Goal: Task Accomplishment & Management: Manage account settings

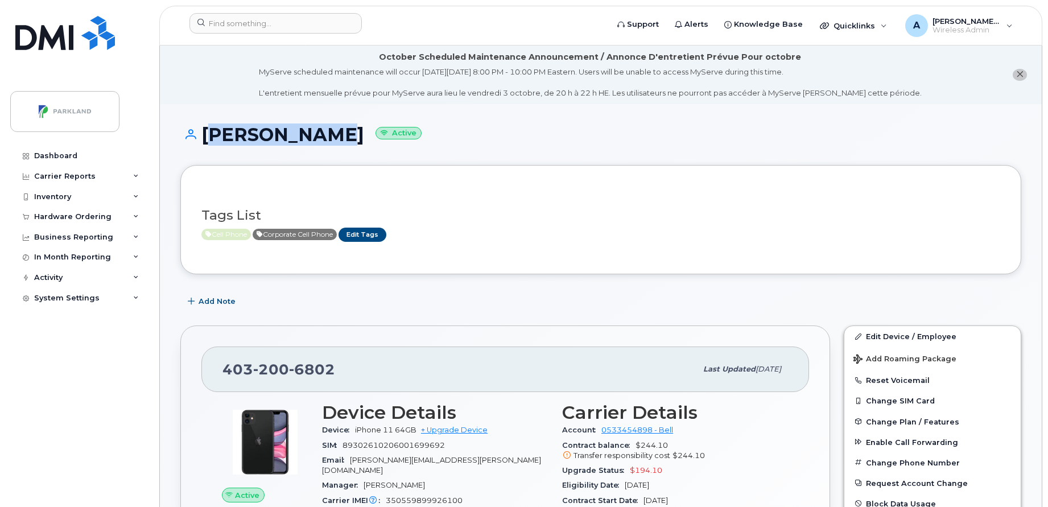
drag, startPoint x: 335, startPoint y: 129, endPoint x: 204, endPoint y: 149, distance: 132.9
click at [204, 149] on div "Damon Booth Active" at bounding box center [600, 145] width 841 height 40
copy h1 "Damon Booth"
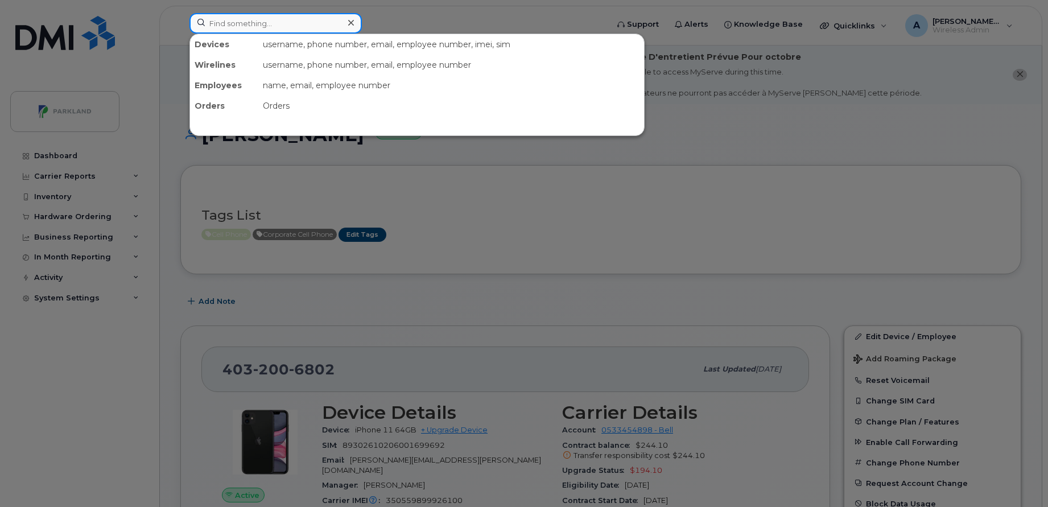
click at [256, 25] on input at bounding box center [275, 23] width 172 height 20
paste input "Steve Craske"
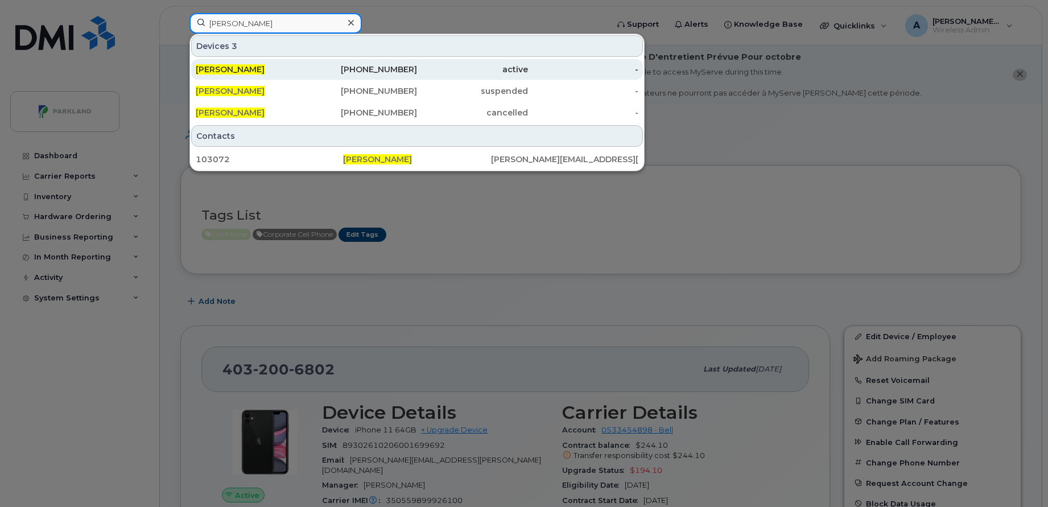
type input "[PERSON_NAME]"
click at [246, 65] on span "[PERSON_NAME]" at bounding box center [230, 69] width 69 height 10
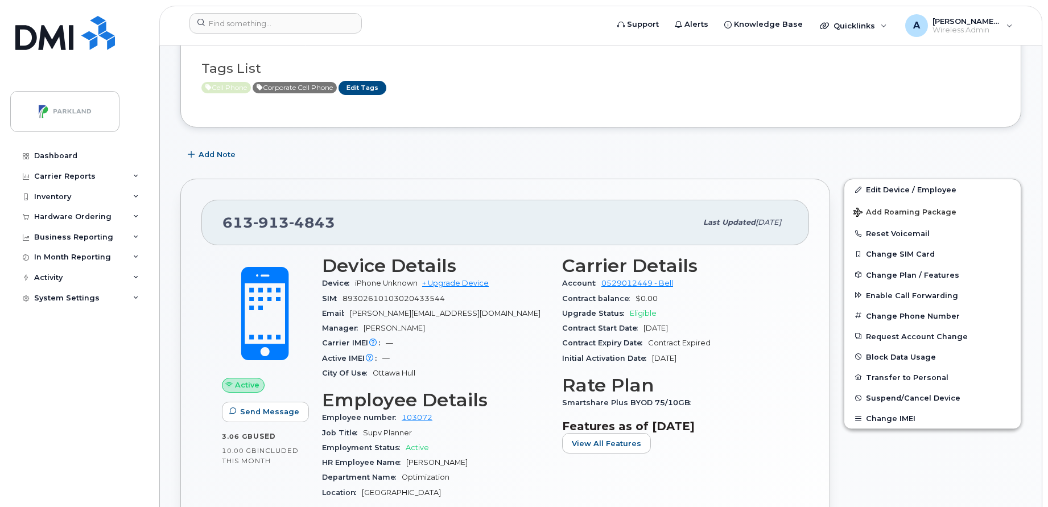
scroll to position [250, 0]
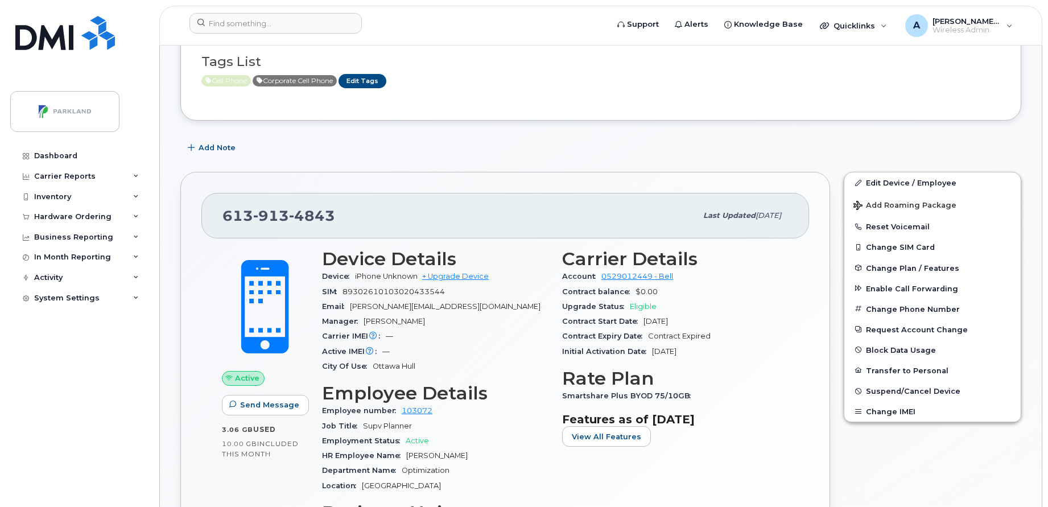
click at [900, 433] on div "Edit Device / Employee Add Roaming Package Reset Voicemail Change SIM Card Chan…" at bounding box center [932, 412] width 191 height 495
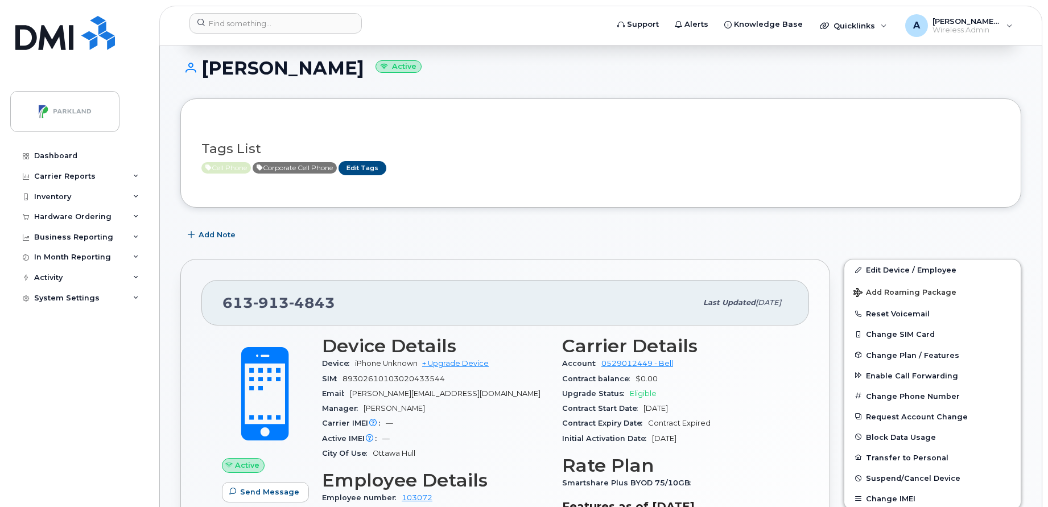
scroll to position [174, 0]
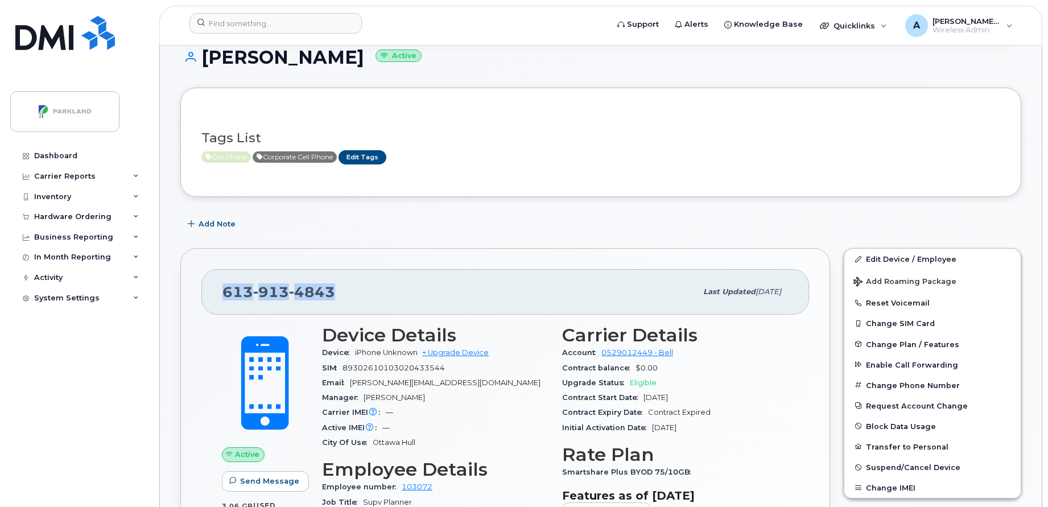
drag, startPoint x: 338, startPoint y: 294, endPoint x: 216, endPoint y: 299, distance: 121.8
click at [216, 299] on div "[PHONE_NUMBER] Last updated [DATE]" at bounding box center [504, 292] width 607 height 46
copy span "[PHONE_NUMBER]"
click at [642, 159] on div "Cell Phone Corporate Cell Phone Edit Tags" at bounding box center [595, 157] width 789 height 14
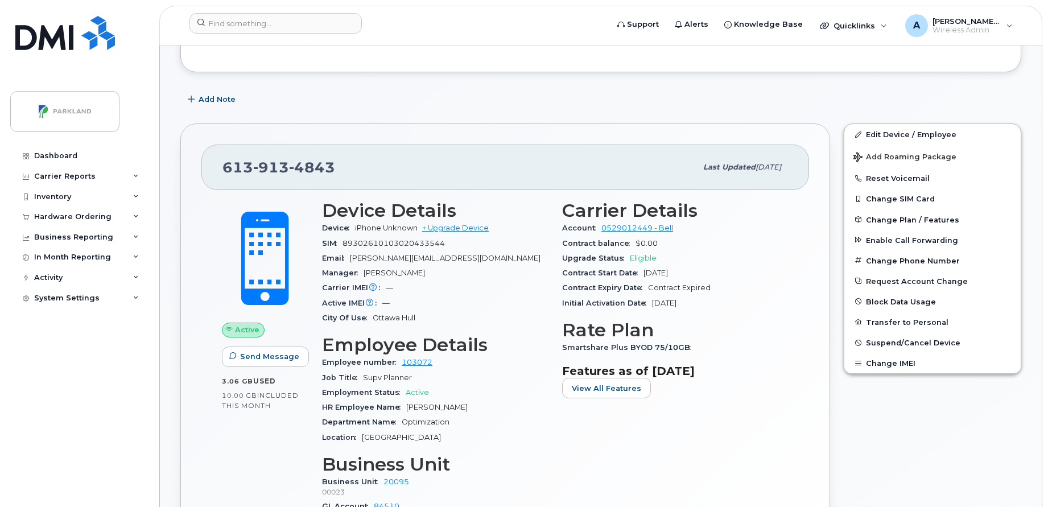
scroll to position [320, 0]
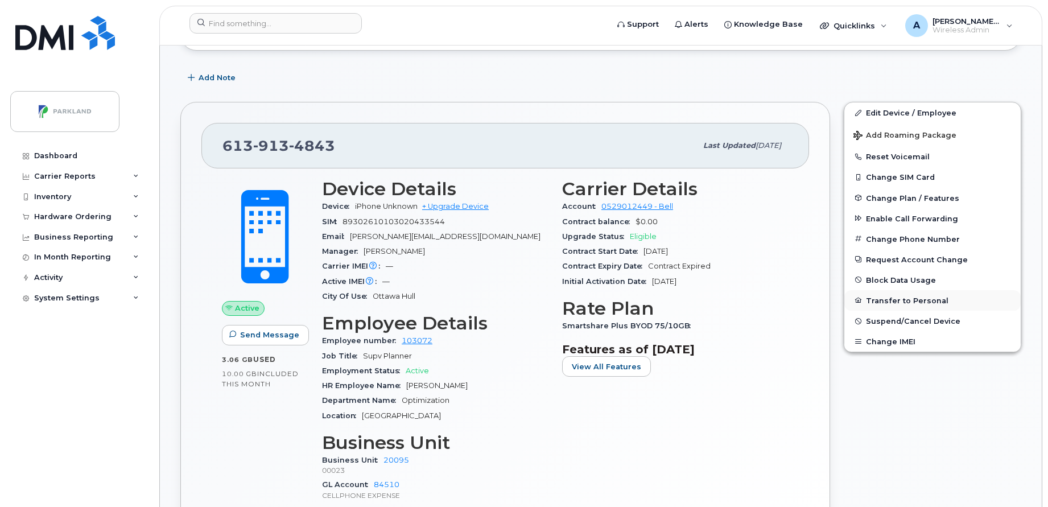
click at [950, 308] on button "Transfer to Personal" at bounding box center [932, 300] width 176 height 20
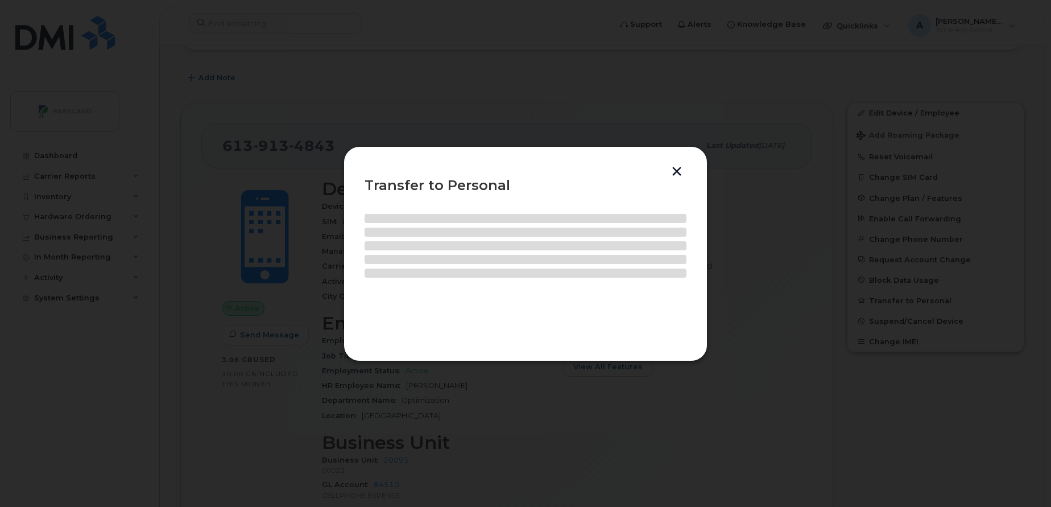
click at [674, 171] on button "button" at bounding box center [676, 173] width 17 height 12
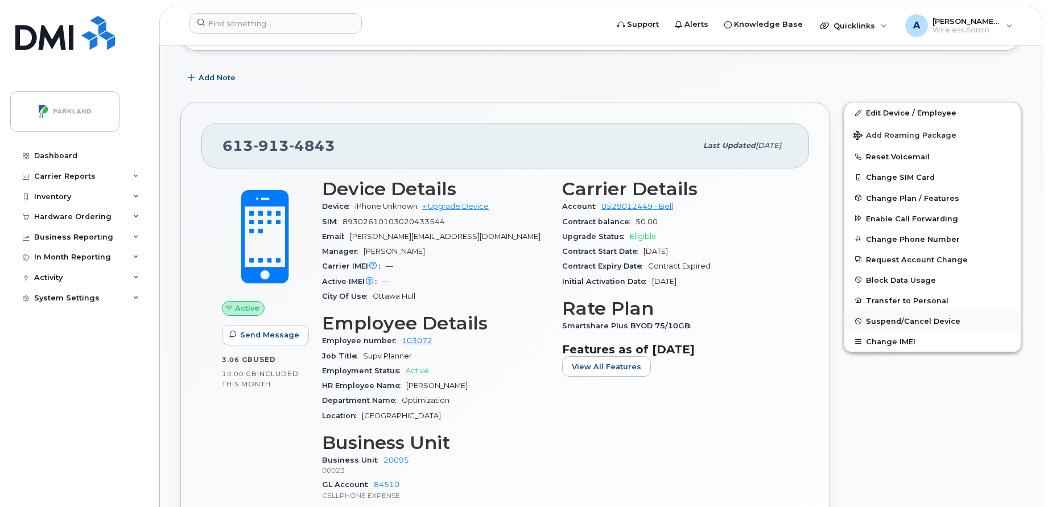
click at [944, 313] on button "Suspend/Cancel Device" at bounding box center [932, 321] width 176 height 20
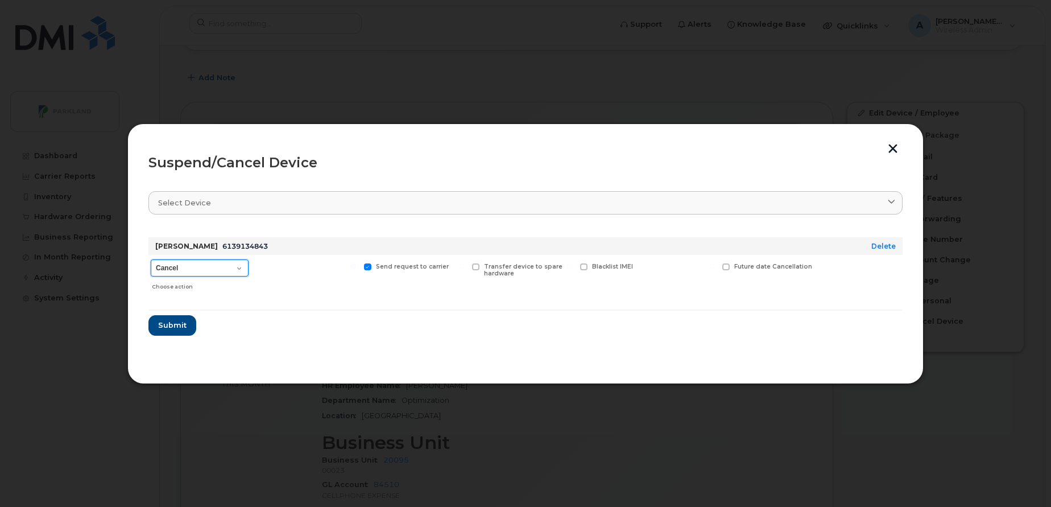
click at [229, 263] on select "Cancel Suspend - Extend Suspension Suspend - Reduced Rate Suspend - Full Rate S…" at bounding box center [200, 267] width 98 height 17
click at [238, 269] on select "Cancel Suspend - Extend Suspension Suspend - Reduced Rate Suspend - Full Rate S…" at bounding box center [200, 267] width 98 height 17
click at [893, 150] on button "button" at bounding box center [892, 150] width 17 height 12
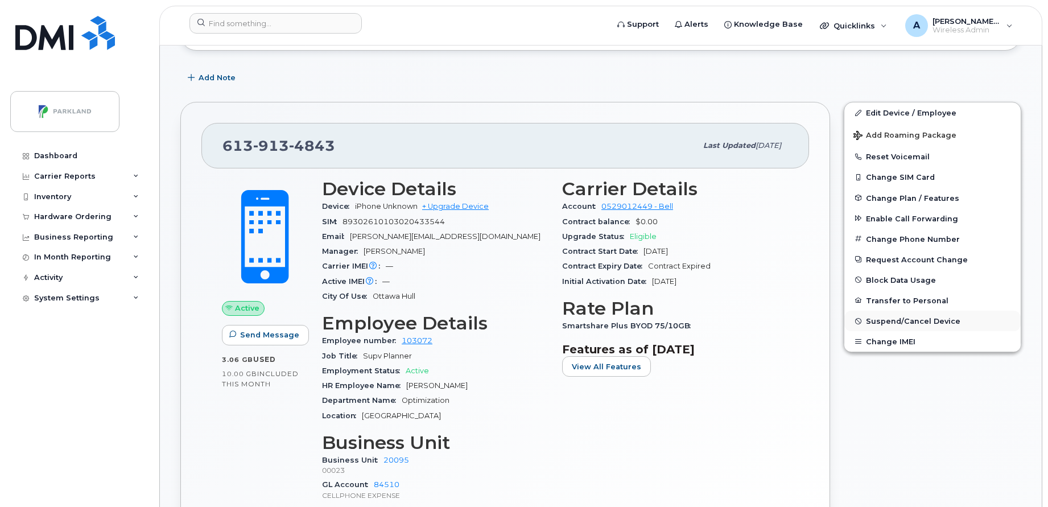
click at [906, 311] on button "Suspend/Cancel Device" at bounding box center [932, 321] width 176 height 20
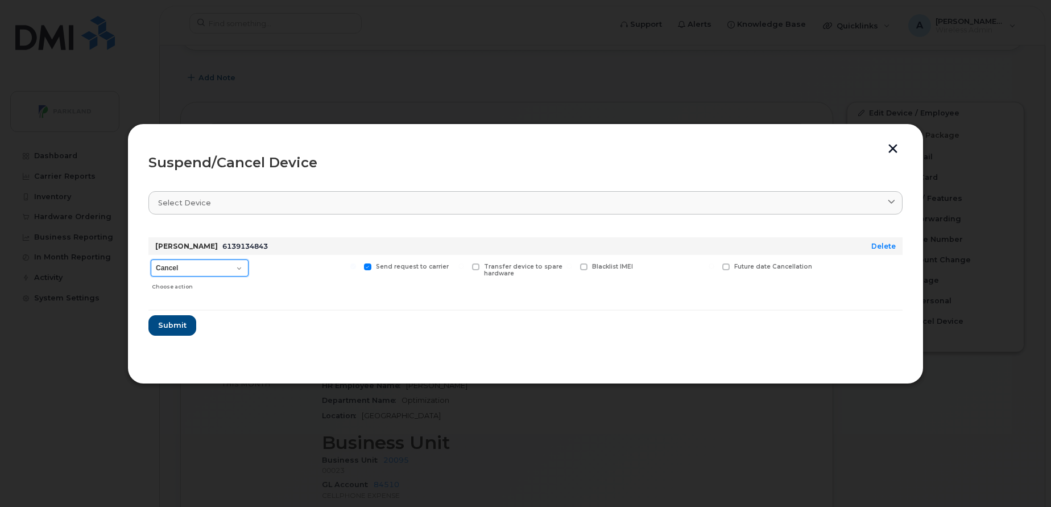
click at [231, 262] on select "Cancel Suspend - Extend Suspension Suspend - Reduced Rate Suspend - Full Rate S…" at bounding box center [200, 267] width 98 height 17
click at [899, 152] on button "button" at bounding box center [892, 150] width 17 height 12
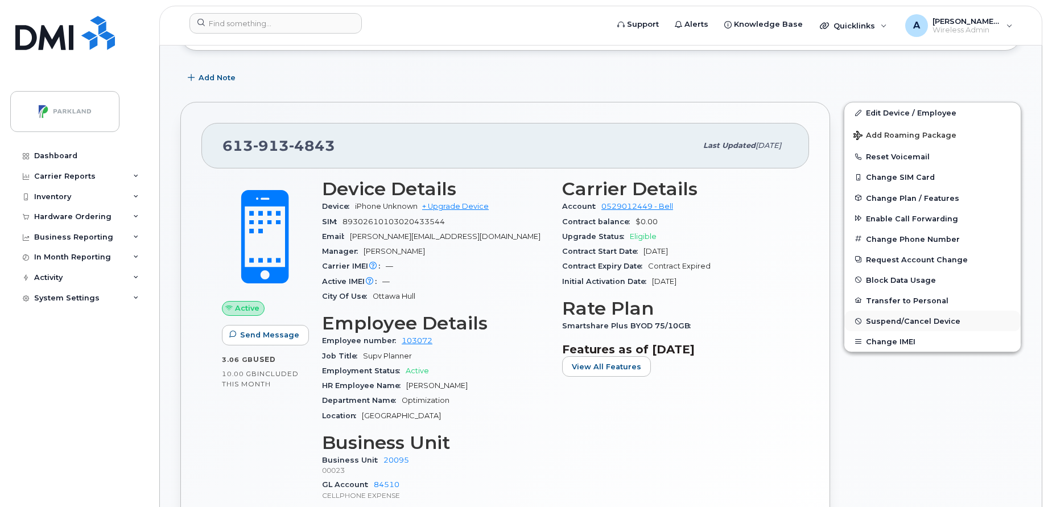
click at [880, 321] on span "Suspend/Cancel Device" at bounding box center [913, 321] width 94 height 9
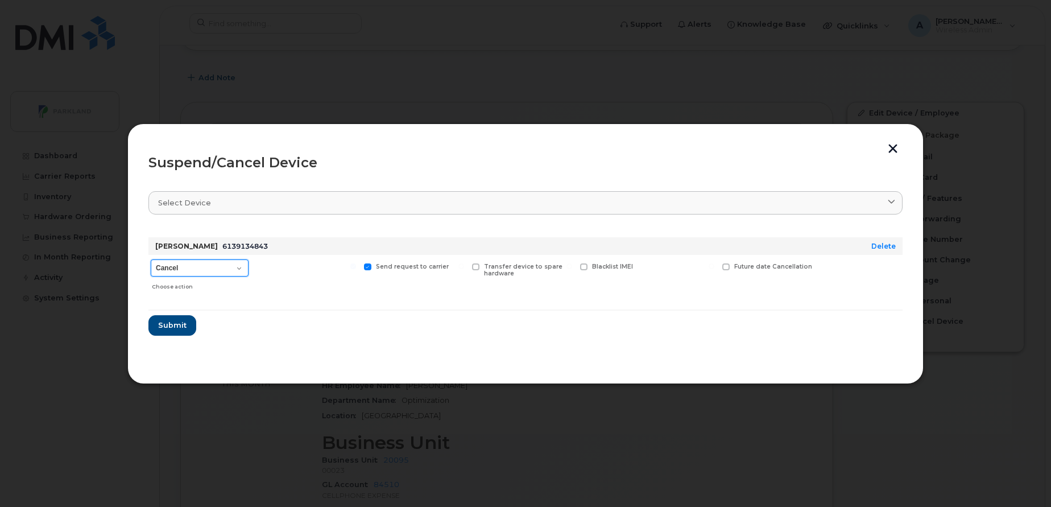
click at [235, 265] on select "Cancel Suspend - Extend Suspension Suspend - Reduced Rate Suspend - Full Rate S…" at bounding box center [200, 267] width 98 height 17
click at [896, 152] on button "button" at bounding box center [892, 150] width 17 height 12
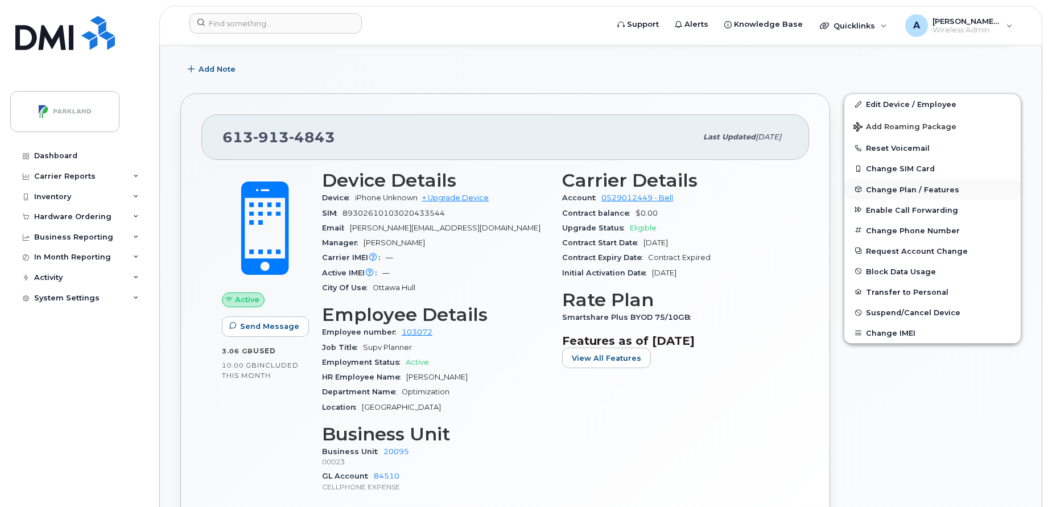
scroll to position [328, 0]
click at [916, 293] on button "Transfer to Personal" at bounding box center [932, 293] width 176 height 20
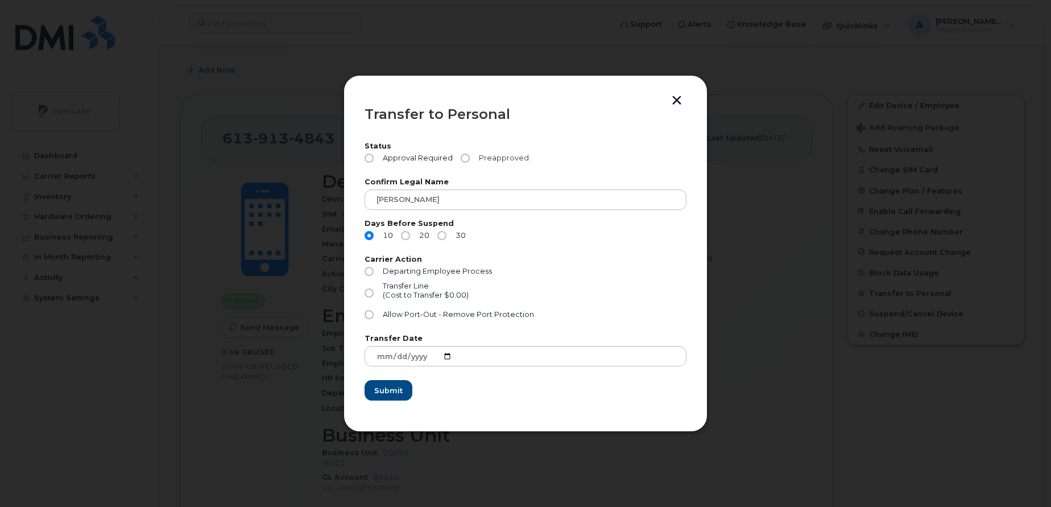
click at [468, 159] on input "Preapproved" at bounding box center [465, 158] width 9 height 9
radio input "true"
click at [444, 234] on input "30" at bounding box center [441, 235] width 9 height 9
radio input "true"
click at [404, 290] on span "Transfer Line" at bounding box center [406, 286] width 46 height 9
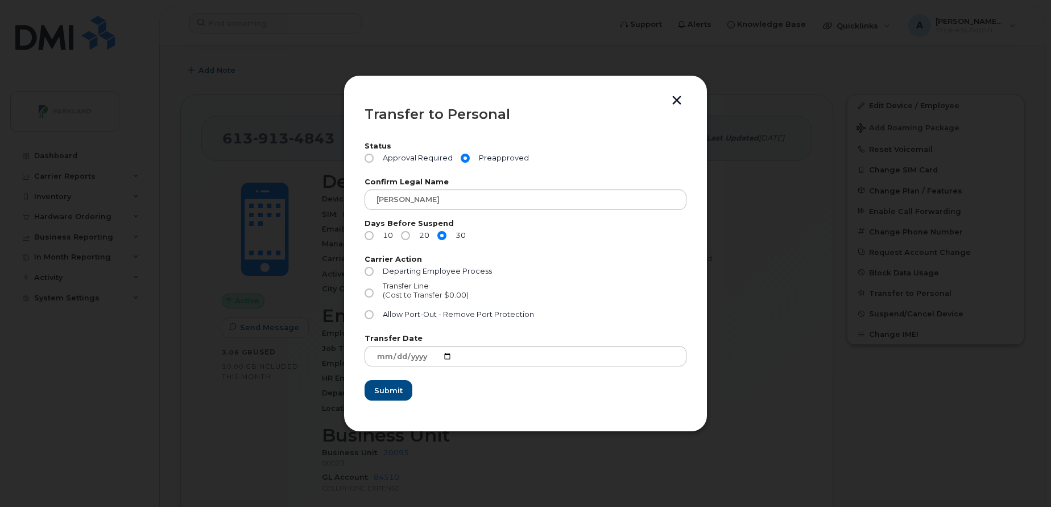
click at [374, 290] on input "Transfer Line (Cost to Transfer $0.00)" at bounding box center [369, 292] width 9 height 9
radio input "true"
click at [389, 392] on span "Submit" at bounding box center [388, 390] width 28 height 11
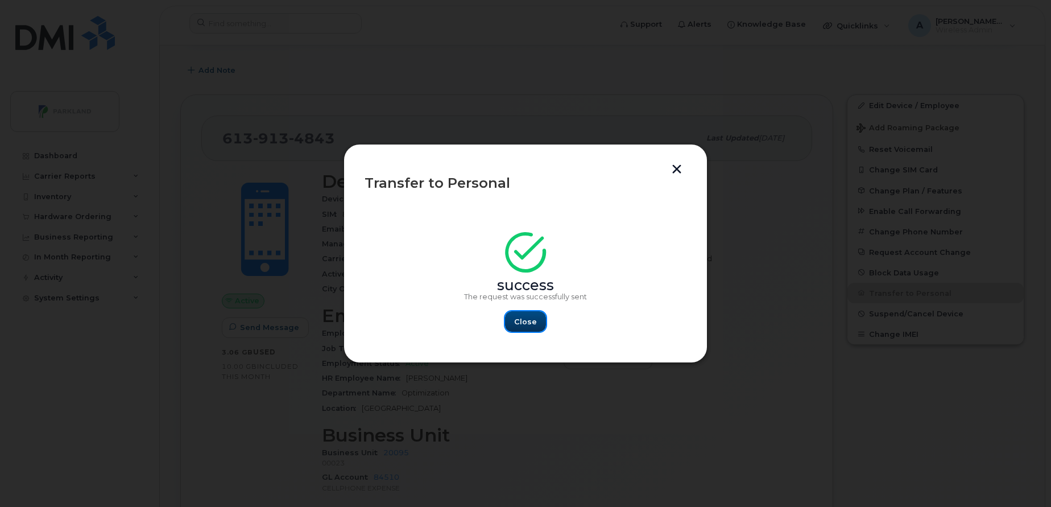
click at [528, 324] on span "Close" at bounding box center [525, 321] width 23 height 11
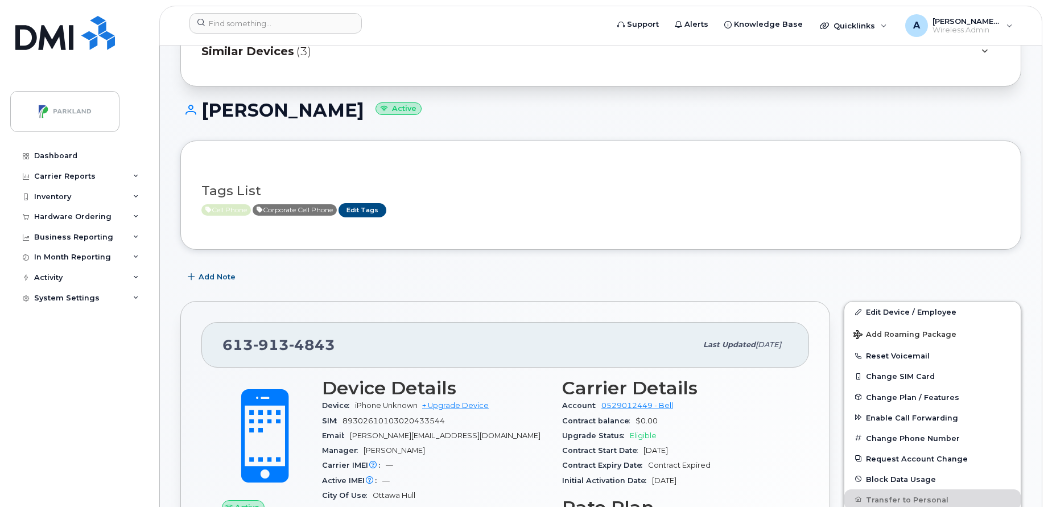
scroll to position [113, 0]
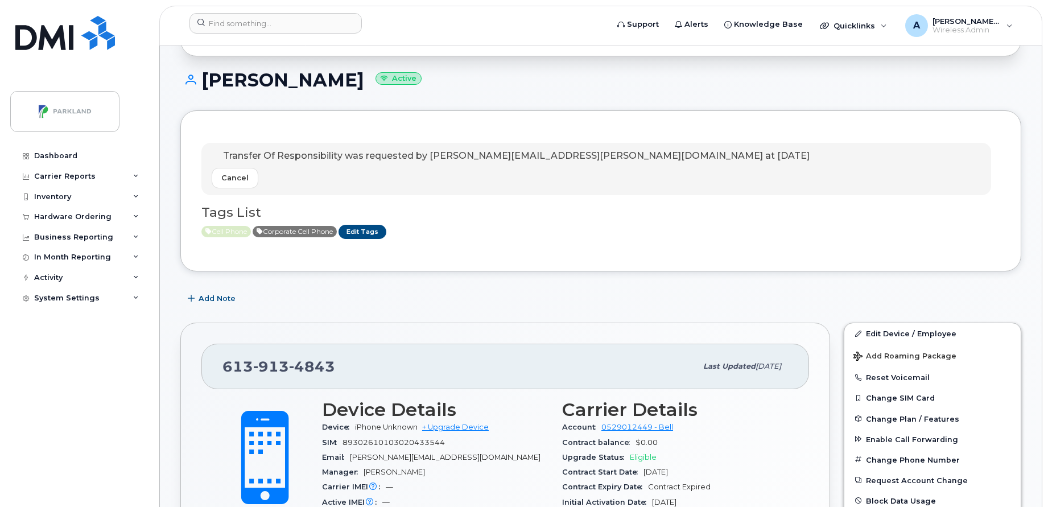
scroll to position [160, 0]
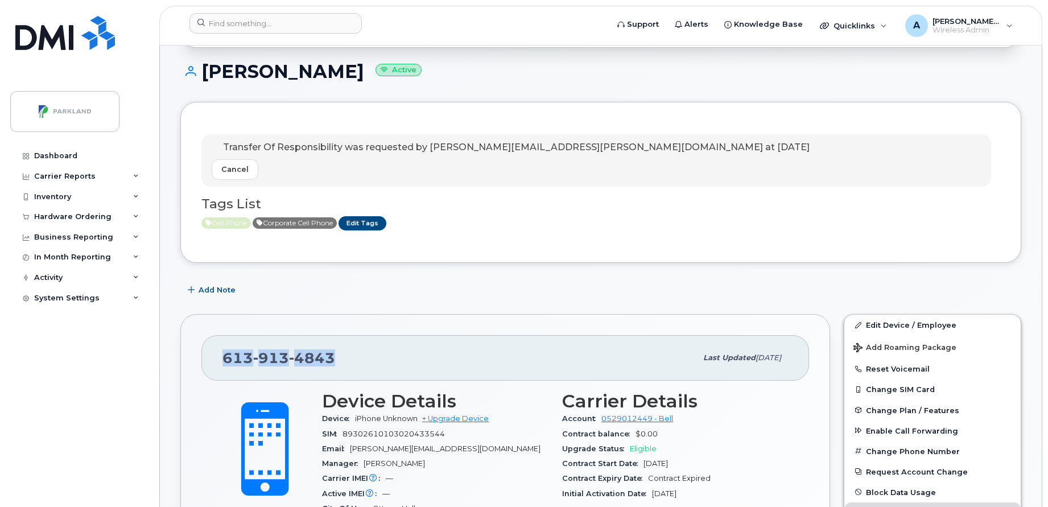
drag, startPoint x: 336, startPoint y: 355, endPoint x: 222, endPoint y: 361, distance: 113.3
click at [222, 361] on div "[PHONE_NUMBER]" at bounding box center [459, 358] width 474 height 24
copy span "[PHONE_NUMBER]"
click at [440, 348] on div "[PHONE_NUMBER]" at bounding box center [459, 358] width 474 height 24
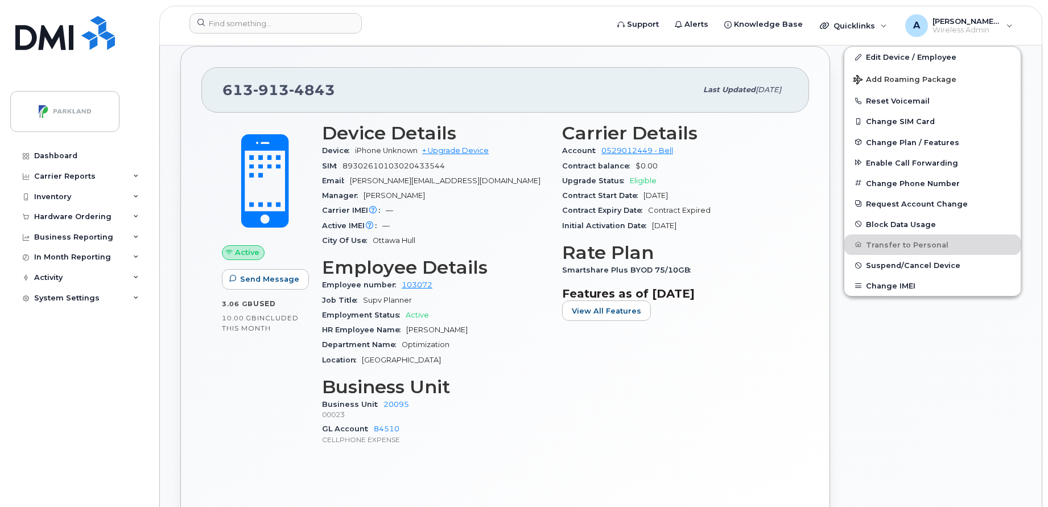
scroll to position [417, 0]
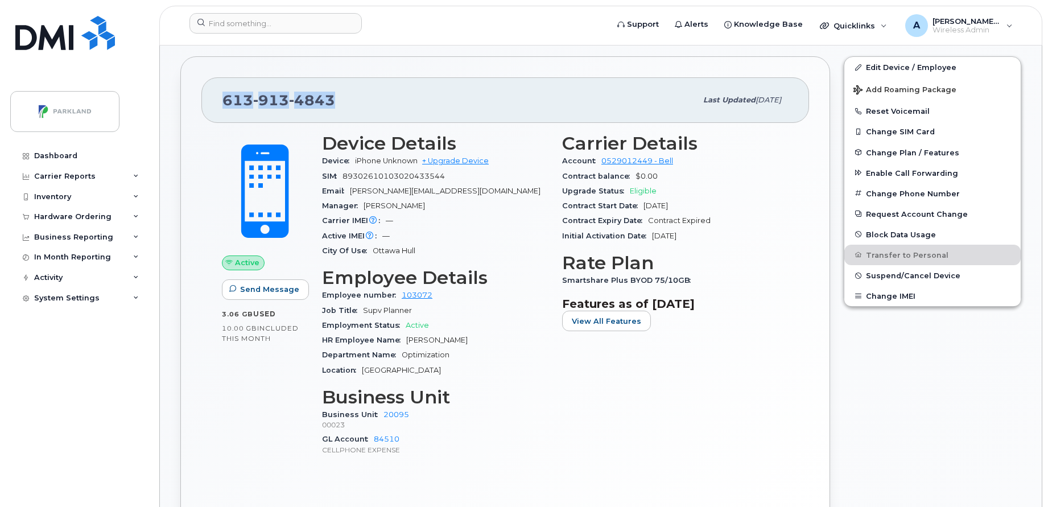
drag, startPoint x: 341, startPoint y: 101, endPoint x: 224, endPoint y: 111, distance: 117.6
click at [224, 111] on div "[PHONE_NUMBER]" at bounding box center [459, 100] width 474 height 24
copy span "[PHONE_NUMBER]"
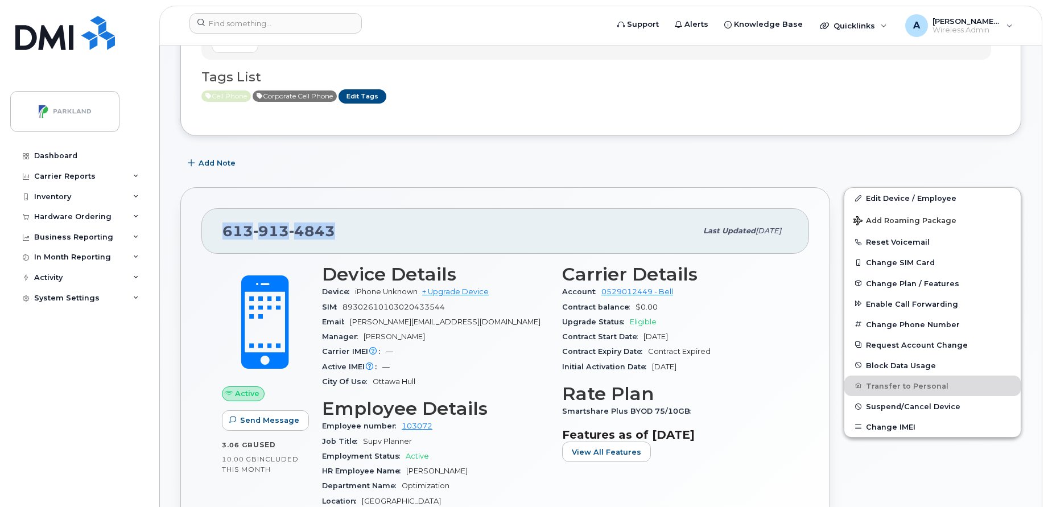
scroll to position [317, 0]
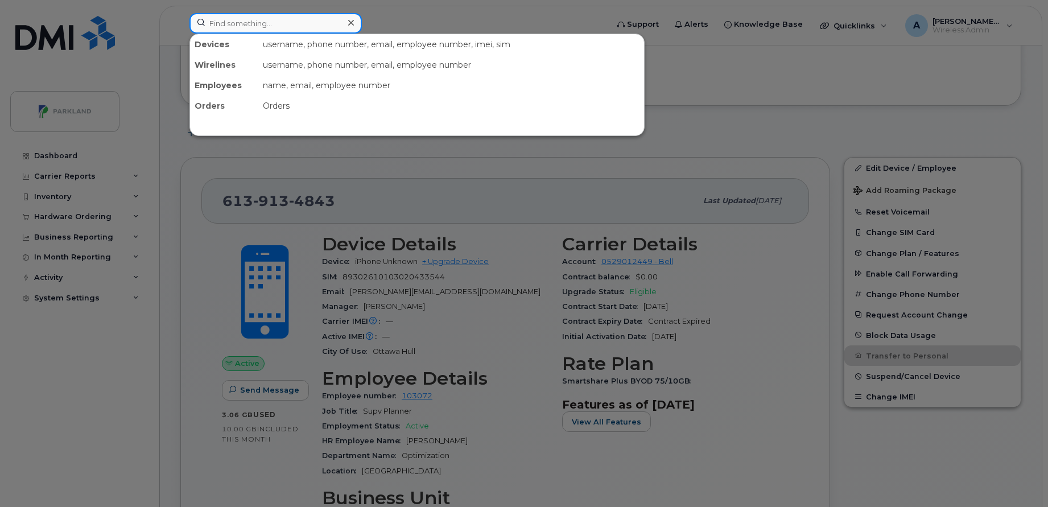
click at [308, 23] on input at bounding box center [275, 23] width 172 height 20
paste input "Michelle Bruce"
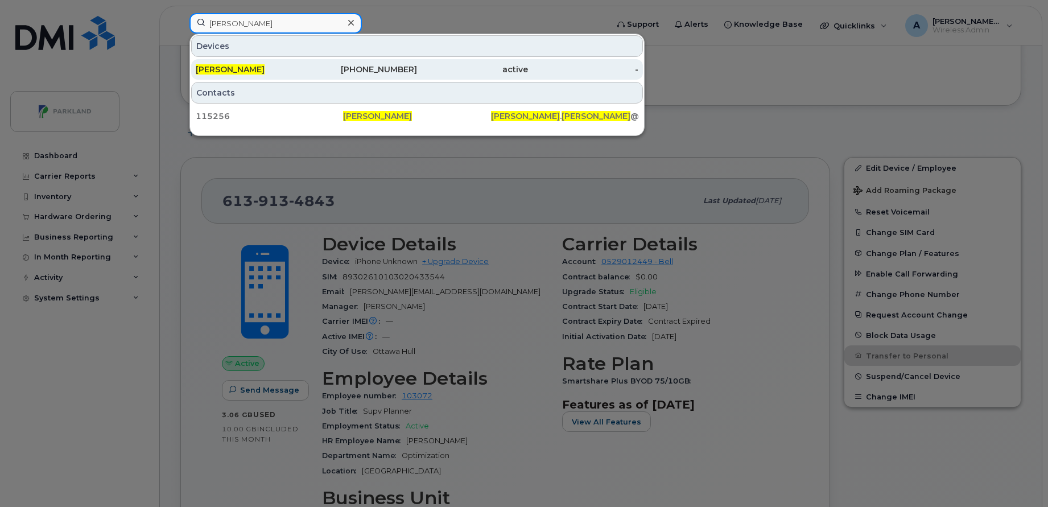
type input "Michelle Bruce"
click at [313, 66] on div "604-764-8152" at bounding box center [362, 69] width 111 height 11
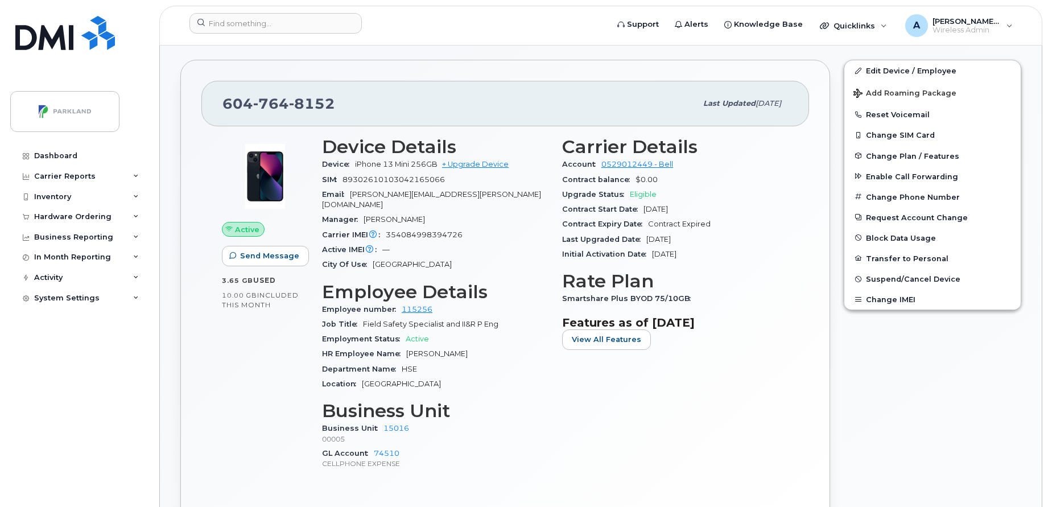
scroll to position [264, 0]
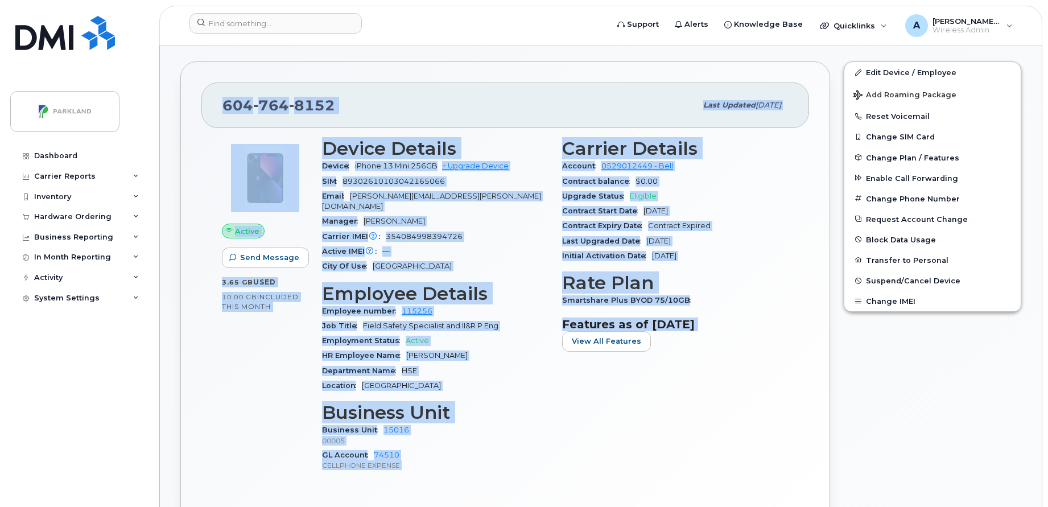
drag, startPoint x: 223, startPoint y: 104, endPoint x: 702, endPoint y: 374, distance: 550.6
click at [702, 374] on div "604 764 8152 Last updated Aug 22, 2025 Active Send Message 3.65 GB  used 10.00 …" at bounding box center [505, 307] width 650 height 492
copy div "604 764 8152 Last updated Aug 22, 2025 Active Send Message 3.65 GB  used 10.00 …"
click at [529, 107] on div "604 764 8152" at bounding box center [459, 105] width 474 height 24
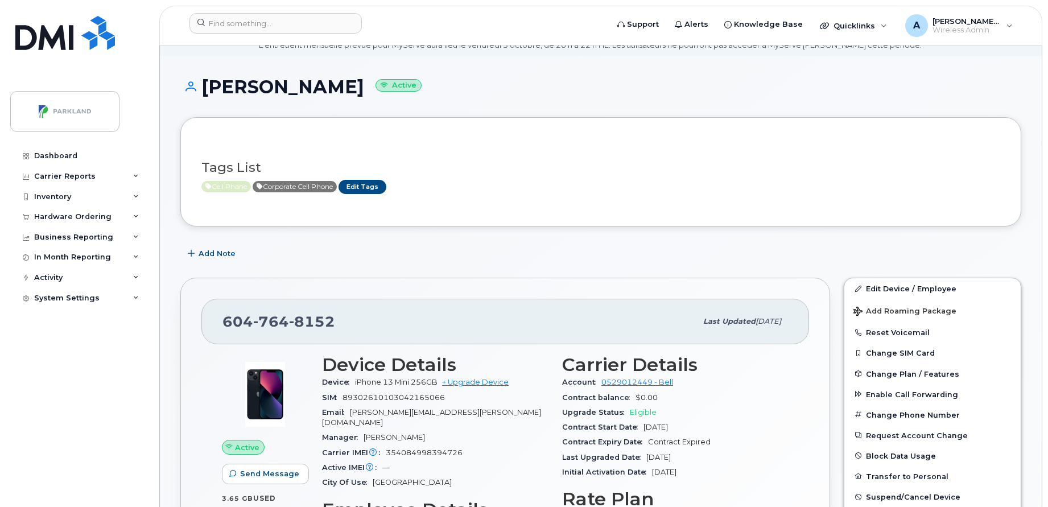
scroll to position [49, 0]
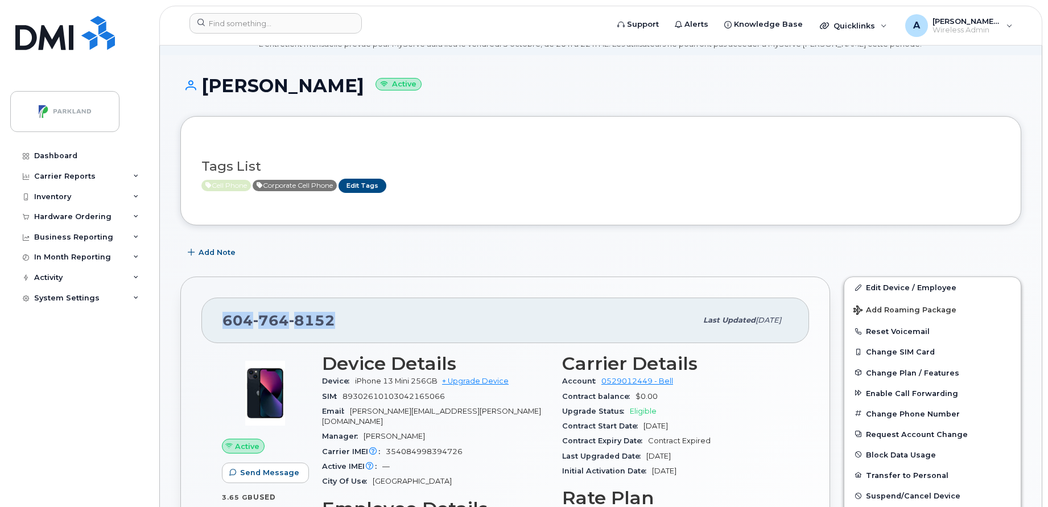
drag, startPoint x: 336, startPoint y: 325, endPoint x: 224, endPoint y: 326, distance: 112.6
click at [224, 326] on div "604 764 8152" at bounding box center [459, 320] width 474 height 24
copy span "604 764 8152"
drag, startPoint x: 224, startPoint y: 326, endPoint x: 520, endPoint y: 266, distance: 303.0
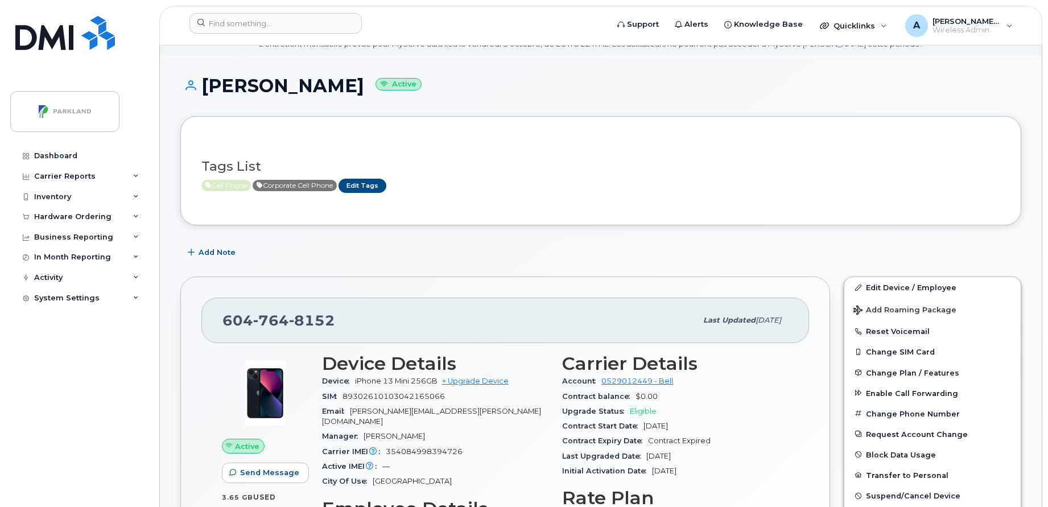
drag, startPoint x: 340, startPoint y: 88, endPoint x: 199, endPoint y: 98, distance: 141.5
click at [199, 98] on div "Michelle Bruce Active" at bounding box center [600, 96] width 841 height 40
copy h1 "Michelle Bruce"
click at [661, 143] on div "Tags List Cell Phone Corporate Cell Phone Edit Tags" at bounding box center [600, 170] width 799 height 67
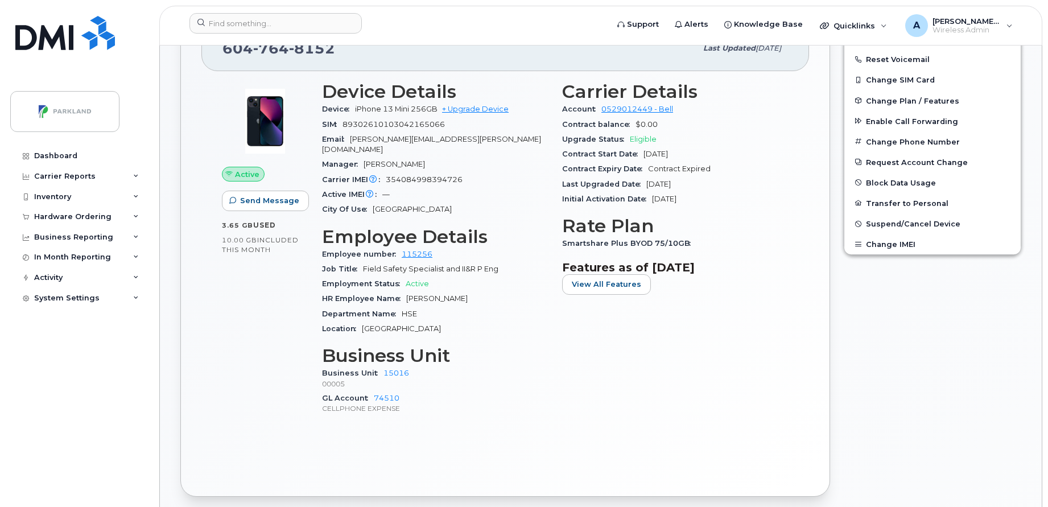
scroll to position [320, 0]
drag, startPoint x: 421, startPoint y: 364, endPoint x: 377, endPoint y: 368, distance: 44.0
click at [377, 368] on div "Business Unit 15016 00005" at bounding box center [435, 378] width 226 height 24
copy link "15016"
click at [486, 379] on p "00005" at bounding box center [435, 384] width 226 height 10
